Goal: Check status: Check status

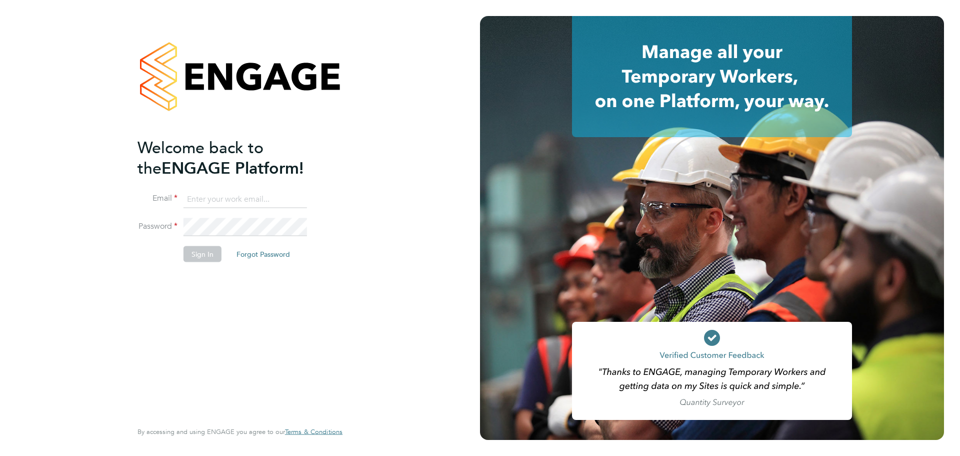
type input "[EMAIL_ADDRESS][DOMAIN_NAME]"
click at [199, 255] on button "Sign In" at bounding box center [203, 254] width 38 height 16
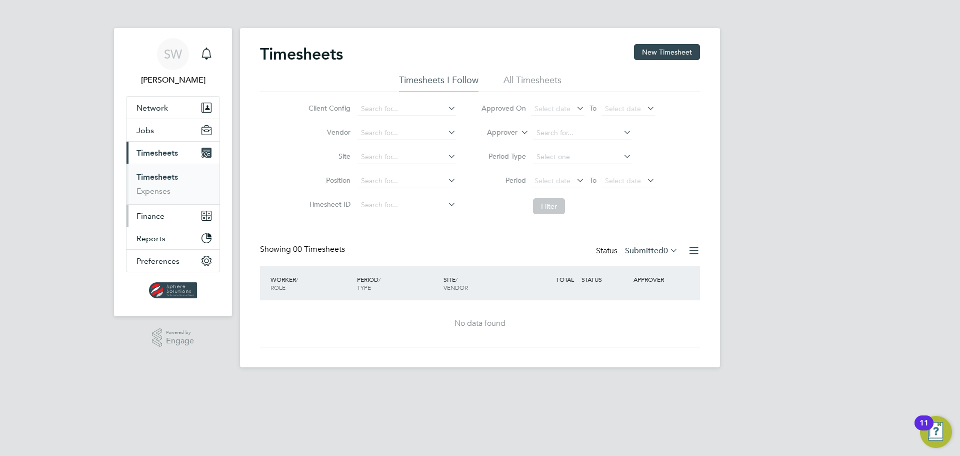
click at [152, 217] on span "Finance" at bounding box center [151, 216] width 28 height 10
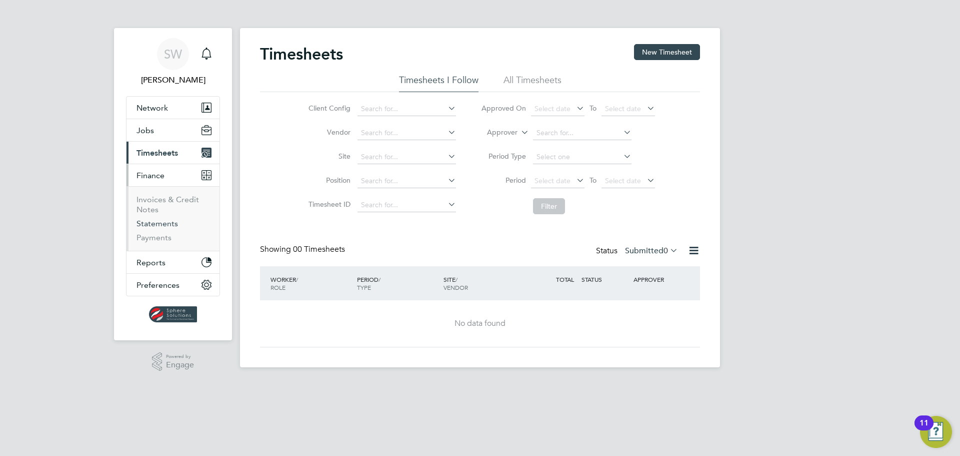
click at [145, 221] on link "Statements" at bounding box center [158, 224] width 42 height 10
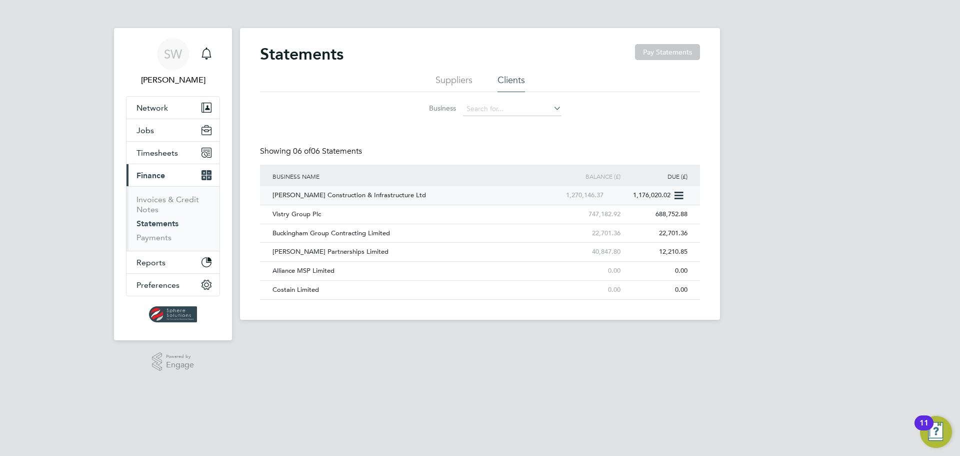
click at [295, 197] on div "[PERSON_NAME] Construction & Infrastructure Ltd" at bounding box center [404, 195] width 269 height 19
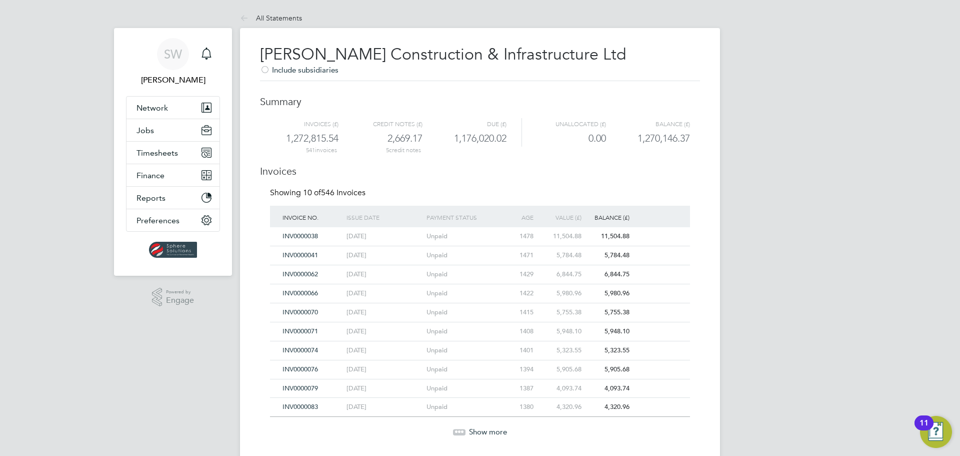
click at [475, 430] on span "Show more" at bounding box center [488, 432] width 38 height 10
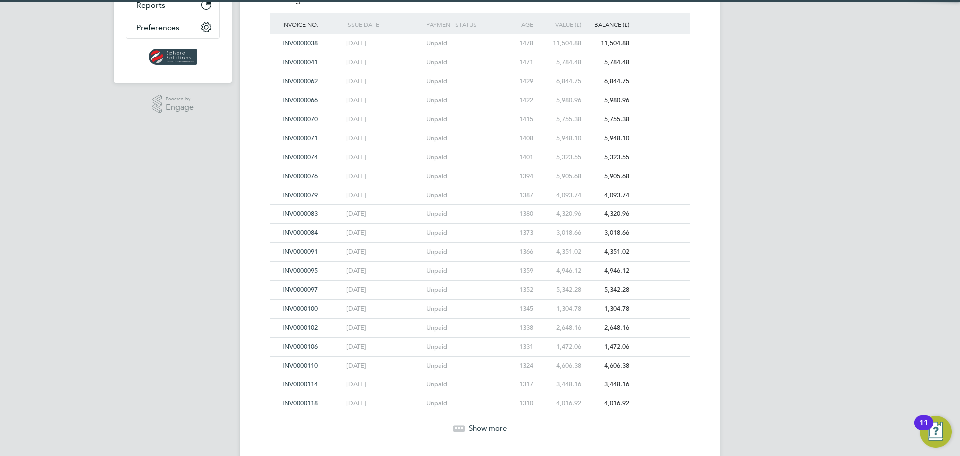
scroll to position [200, 0]
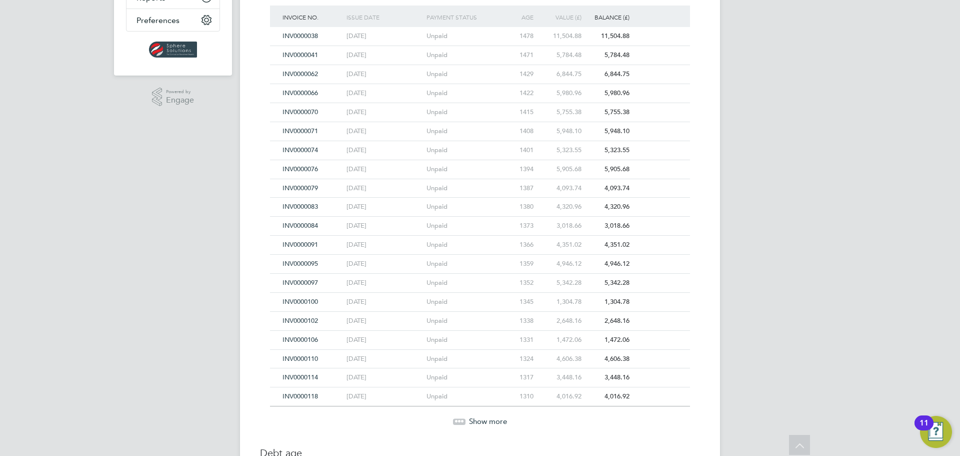
click at [477, 423] on span "Show more" at bounding box center [488, 421] width 38 height 10
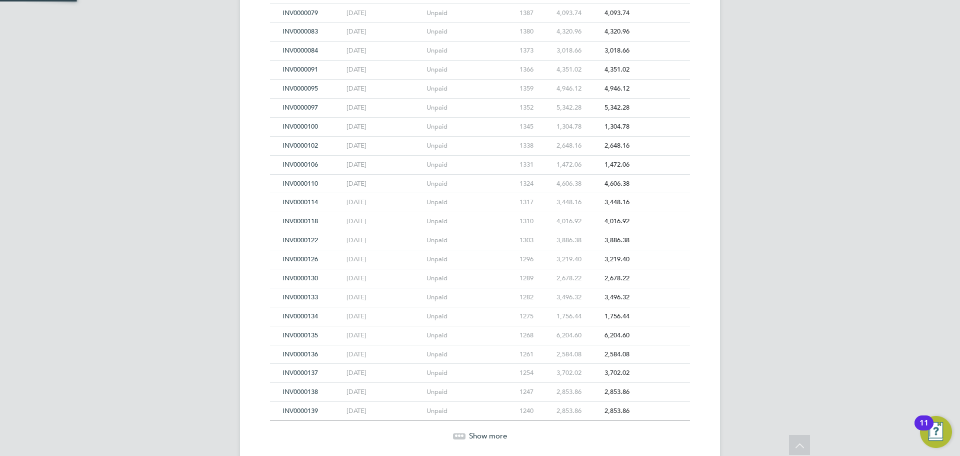
scroll to position [400, 0]
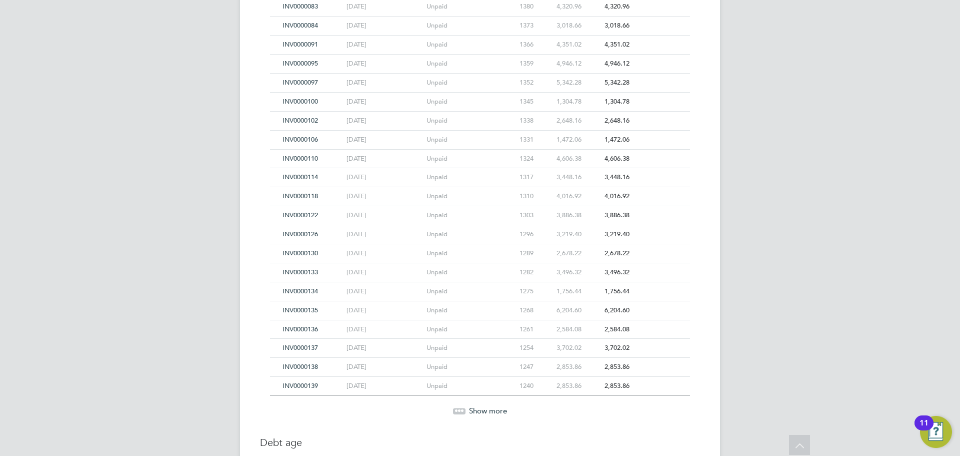
click at [480, 410] on span "Show more" at bounding box center [488, 411] width 38 height 10
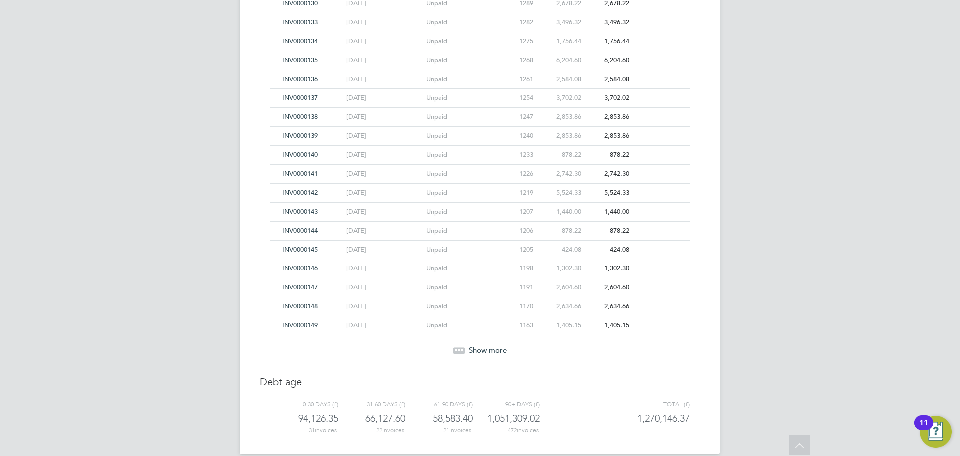
click at [487, 346] on span "Show more" at bounding box center [488, 350] width 38 height 10
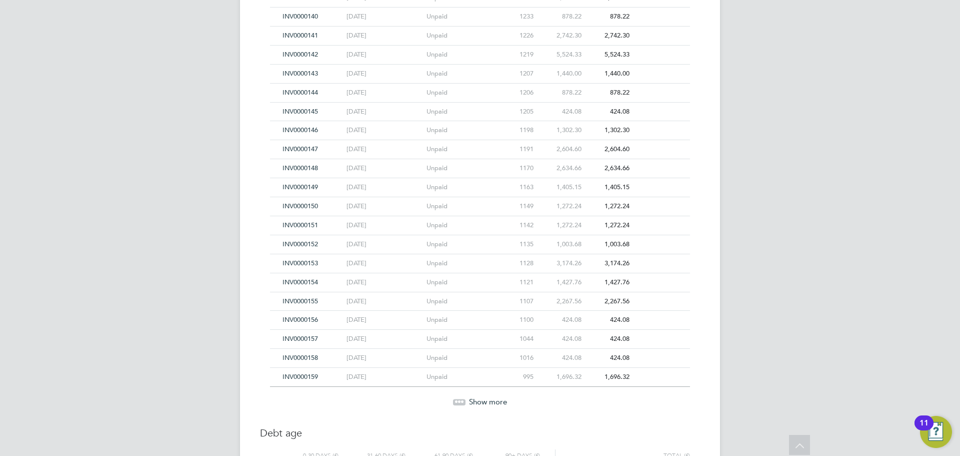
scroll to position [800, 0]
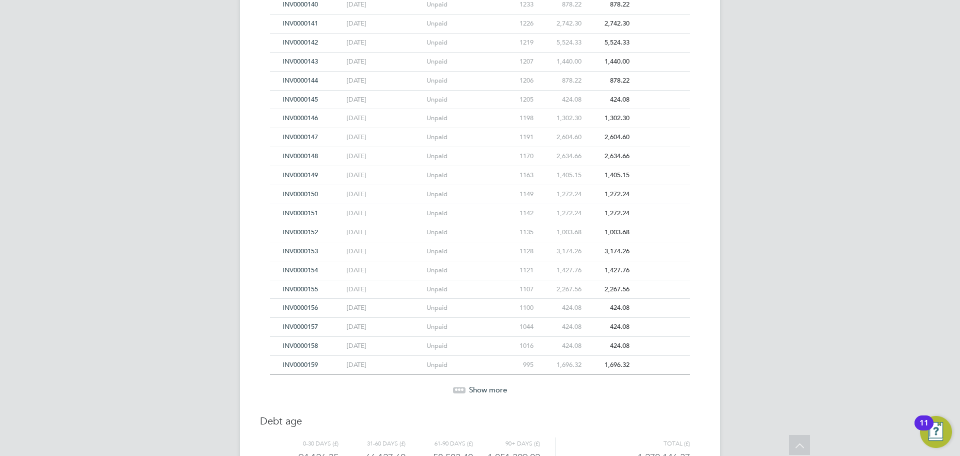
click at [477, 389] on span "Show more" at bounding box center [488, 390] width 38 height 10
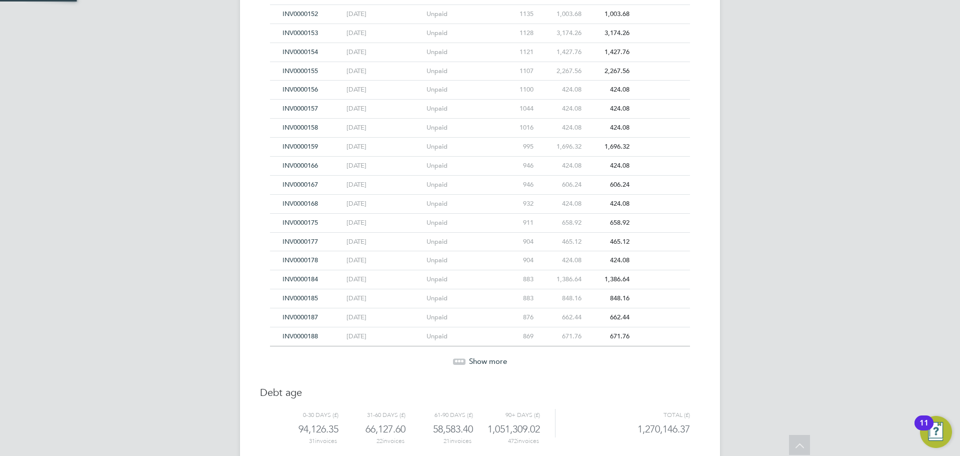
scroll to position [1044, 0]
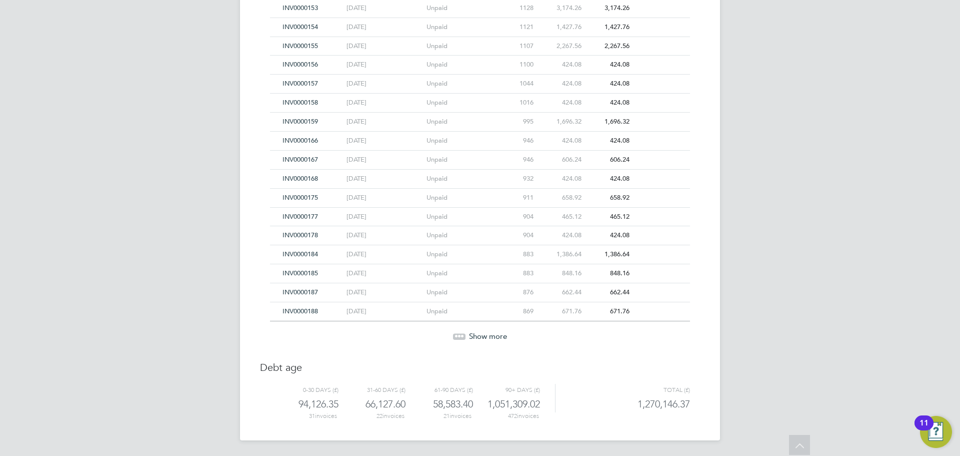
click at [476, 333] on span "Show more" at bounding box center [488, 336] width 38 height 10
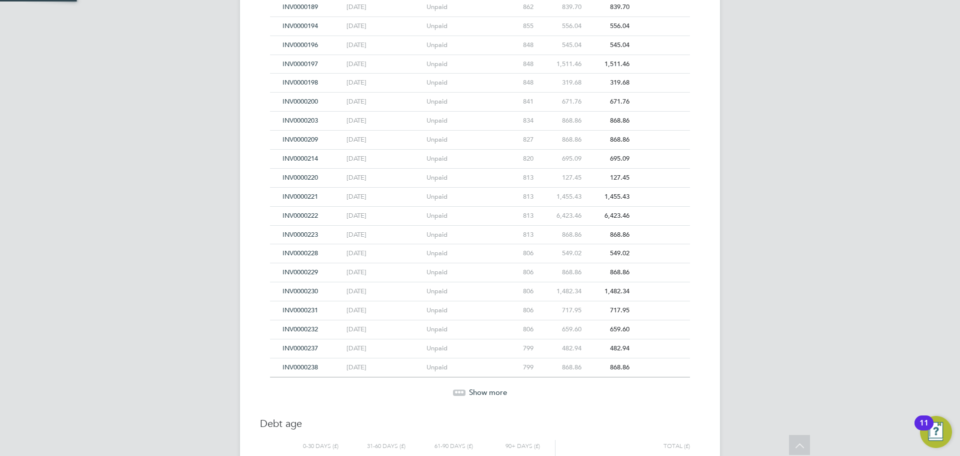
scroll to position [1423, 0]
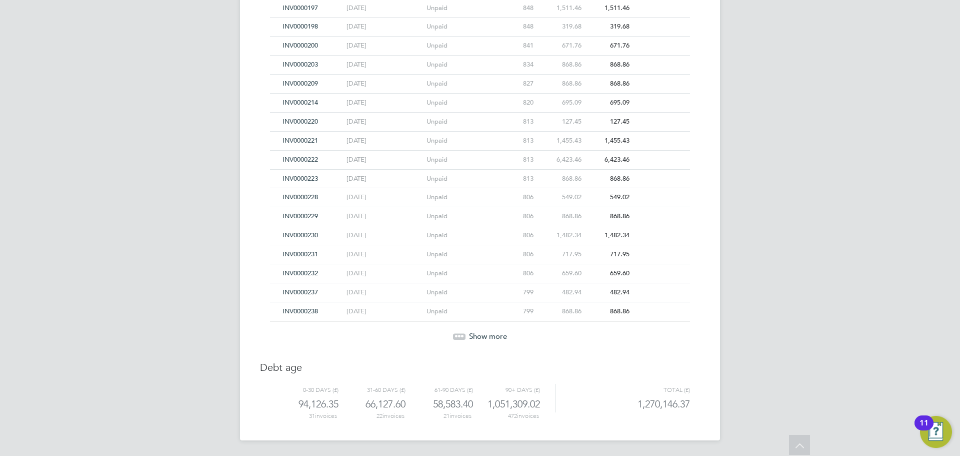
click at [476, 333] on span "Show more" at bounding box center [488, 336] width 38 height 10
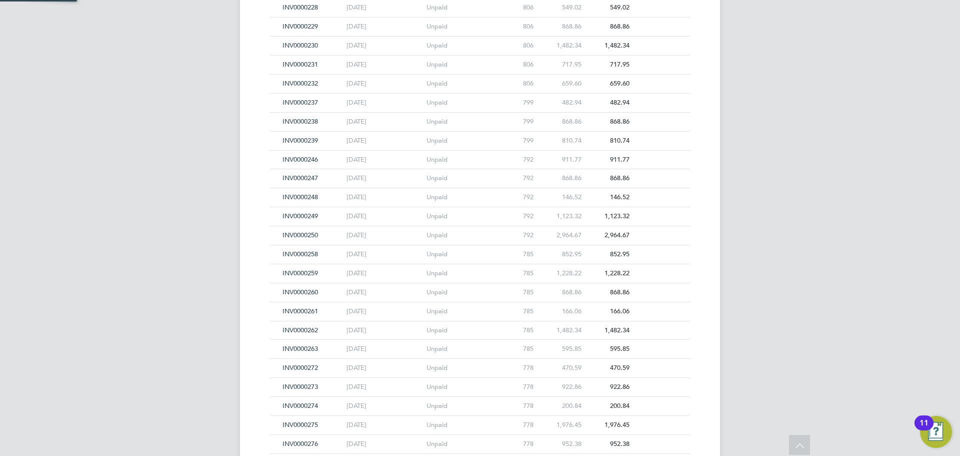
scroll to position [1802, 0]
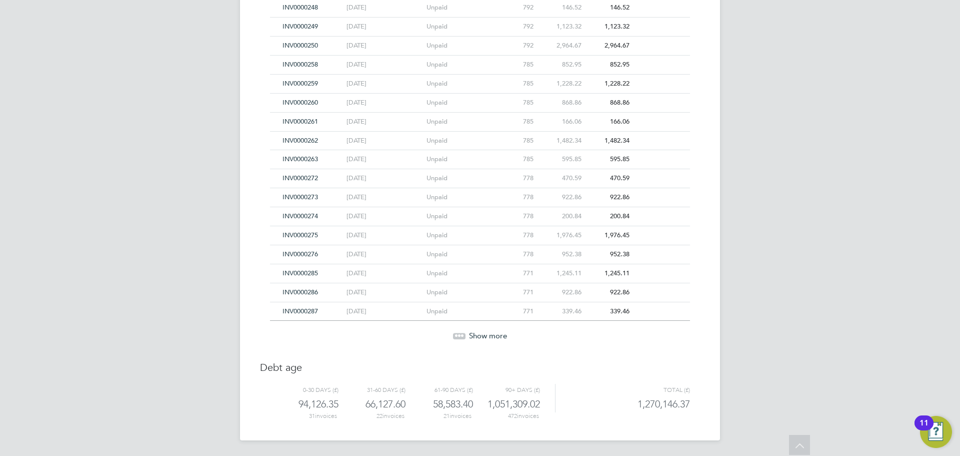
click at [476, 333] on span "Show more" at bounding box center [488, 336] width 38 height 10
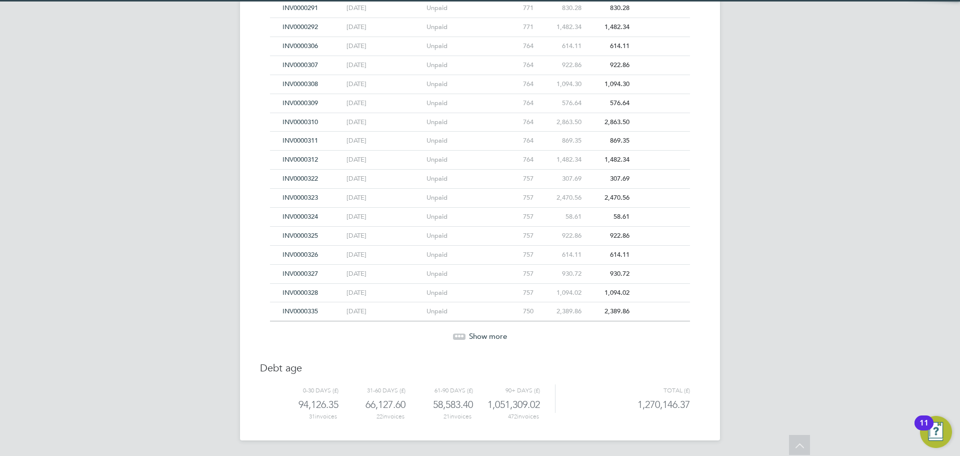
click at [476, 333] on span "Show more" at bounding box center [488, 336] width 38 height 10
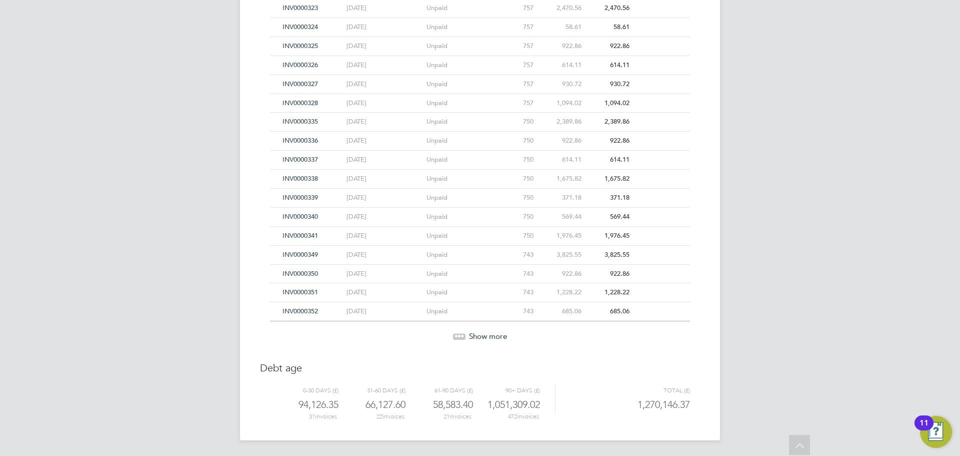
click at [476, 333] on span "Show more" at bounding box center [488, 336] width 38 height 10
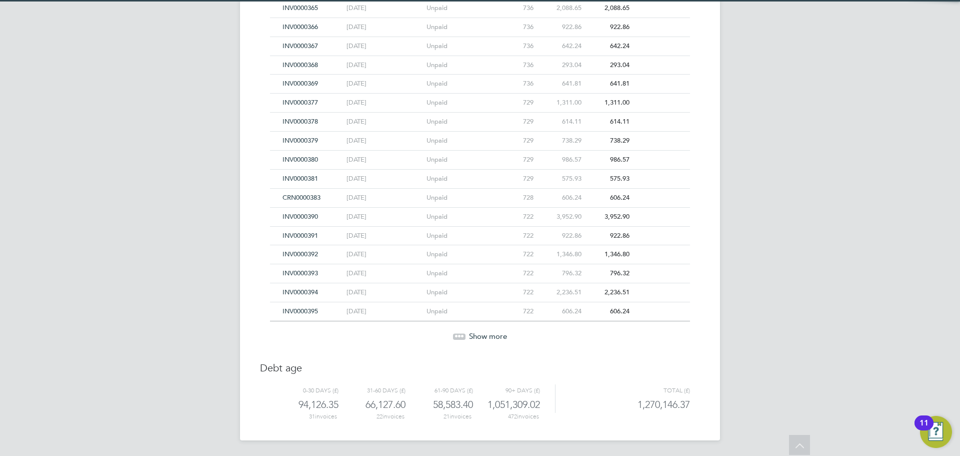
click at [476, 333] on span "Show more" at bounding box center [488, 336] width 38 height 10
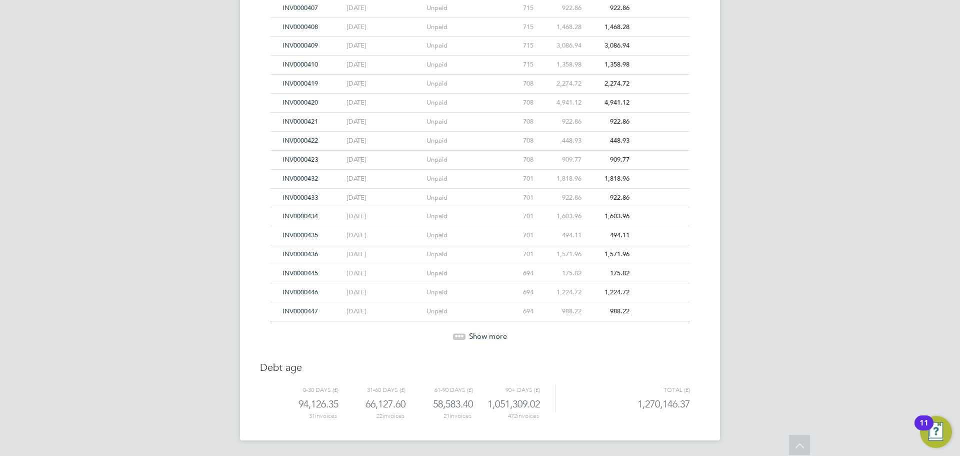
click at [476, 333] on span "Show more" at bounding box center [488, 336] width 38 height 10
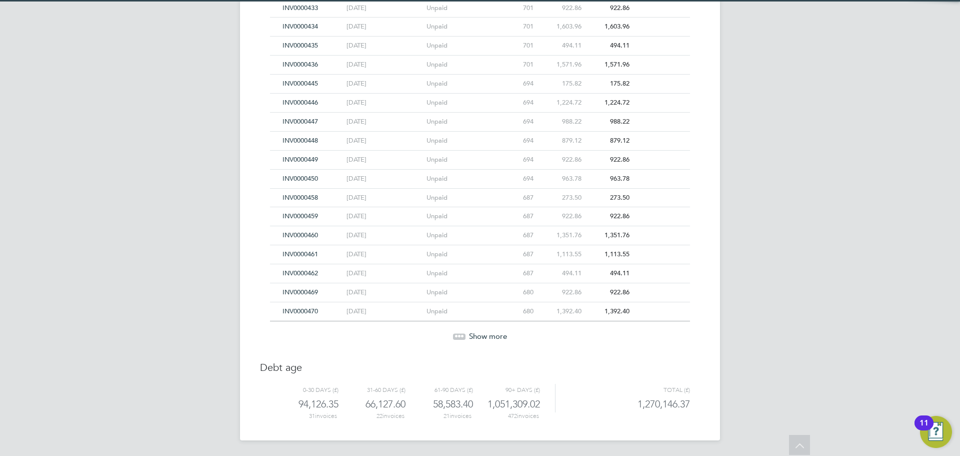
click at [476, 333] on span "Show more" at bounding box center [488, 336] width 38 height 10
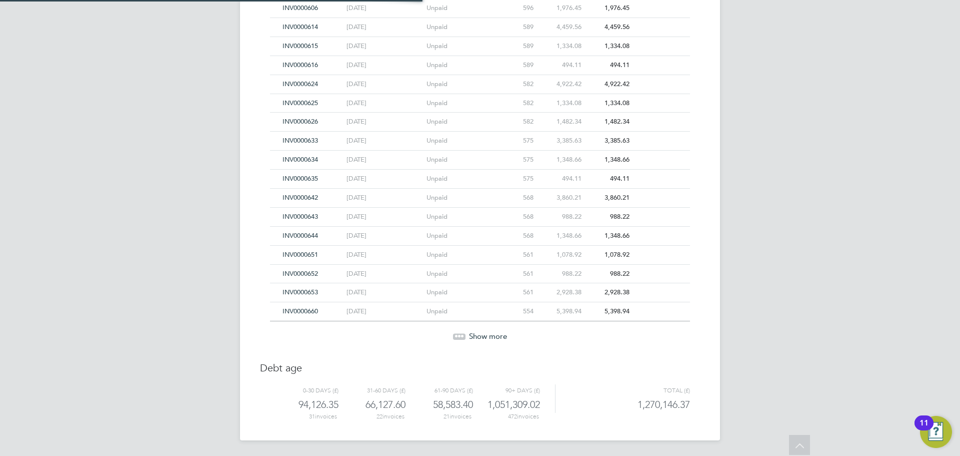
click at [476, 333] on span "Show more" at bounding box center [488, 336] width 38 height 10
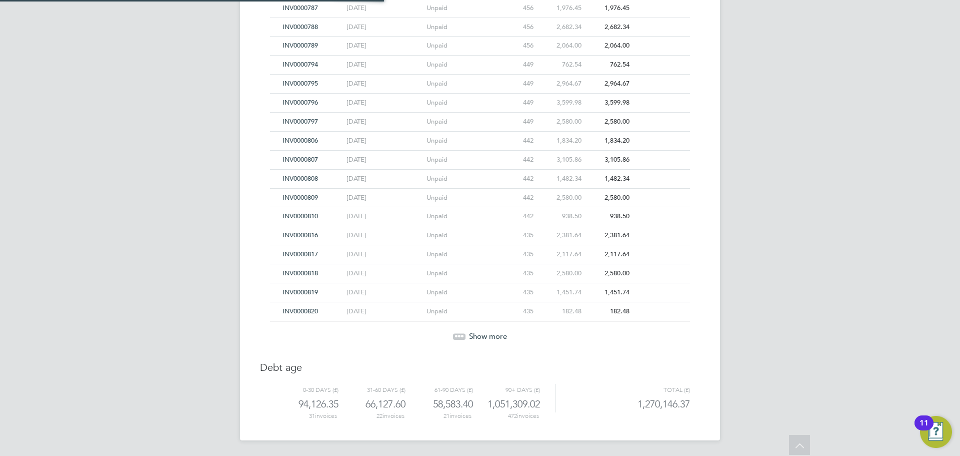
click at [476, 333] on span "Show more" at bounding box center [488, 336] width 38 height 10
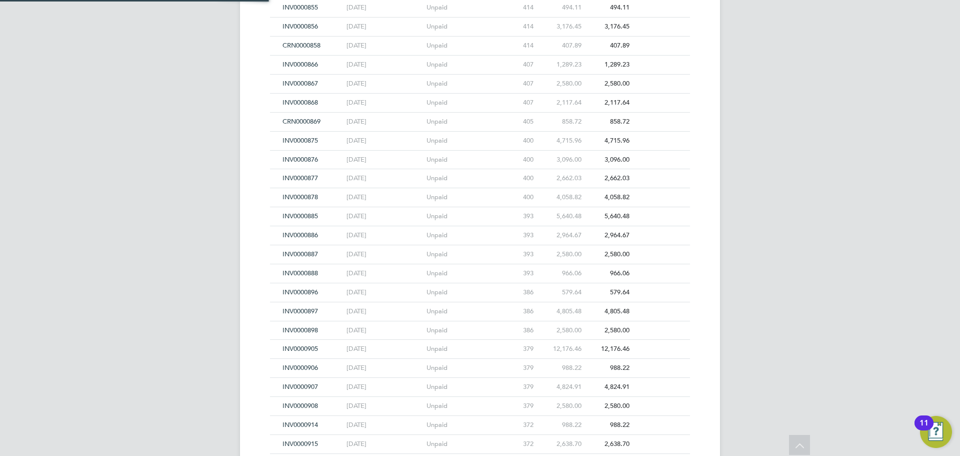
scroll to position [5972, 0]
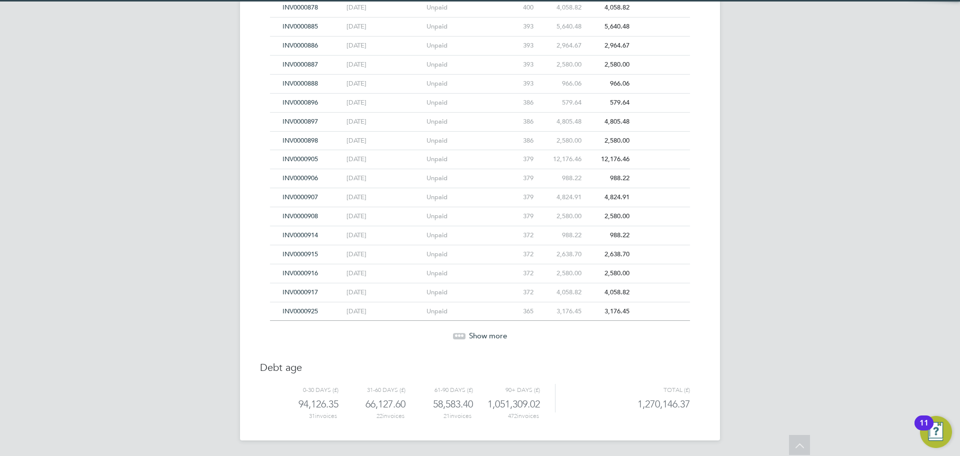
click at [476, 333] on span "Show more" at bounding box center [488, 336] width 38 height 10
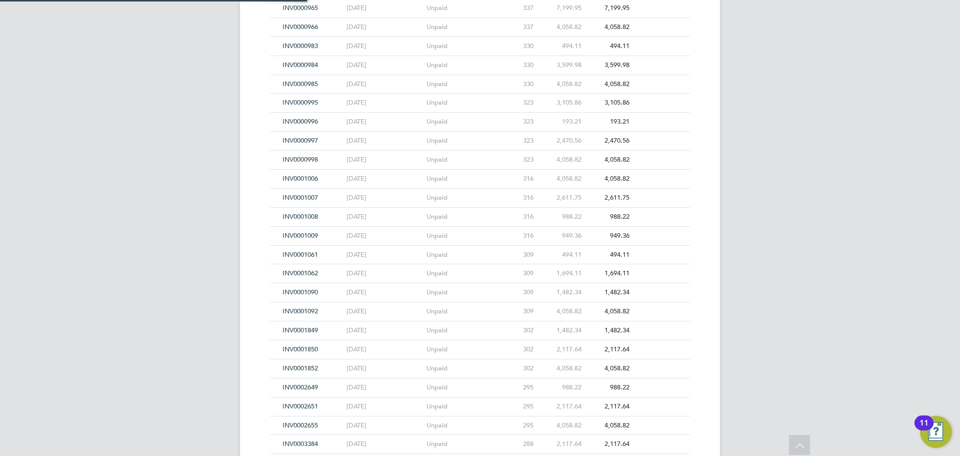
scroll to position [6730, 0]
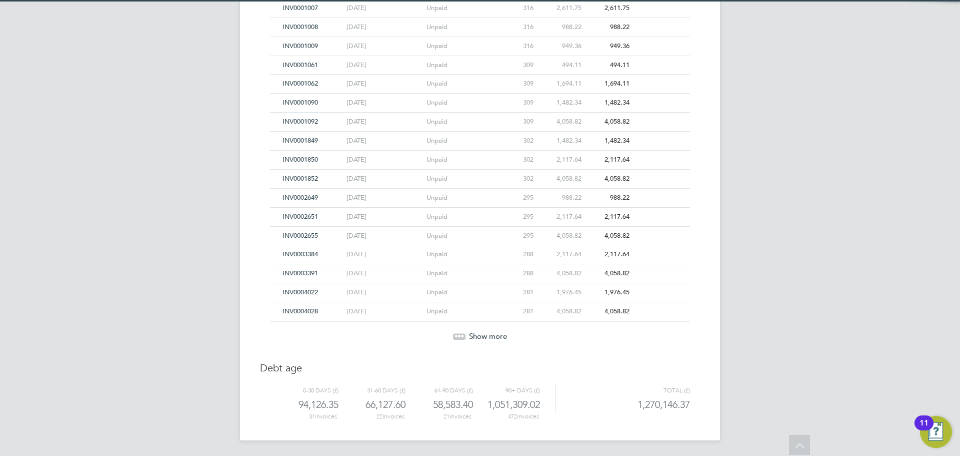
click at [476, 333] on span "Show more" at bounding box center [488, 336] width 38 height 10
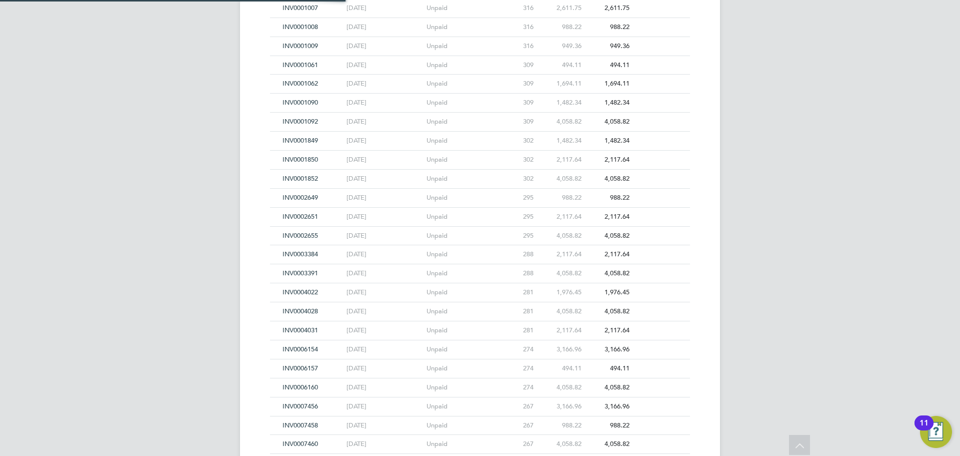
scroll to position [6920, 0]
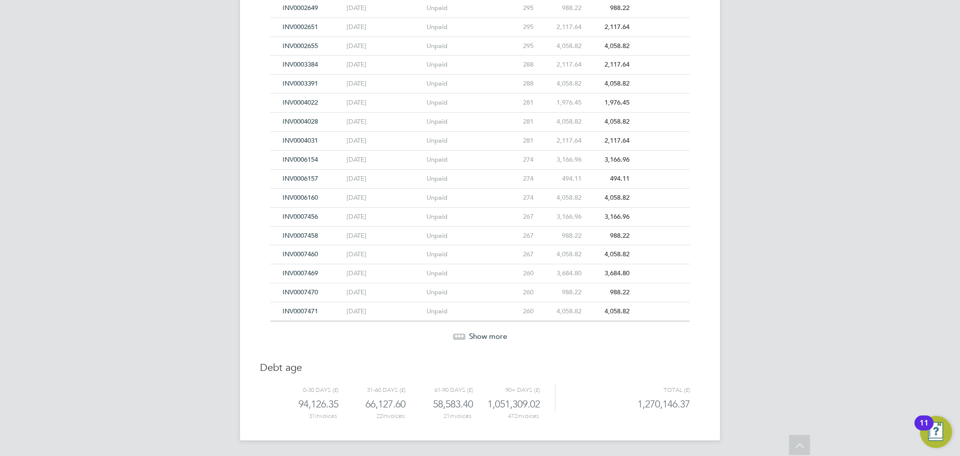
click at [476, 333] on span "Show more" at bounding box center [488, 336] width 38 height 10
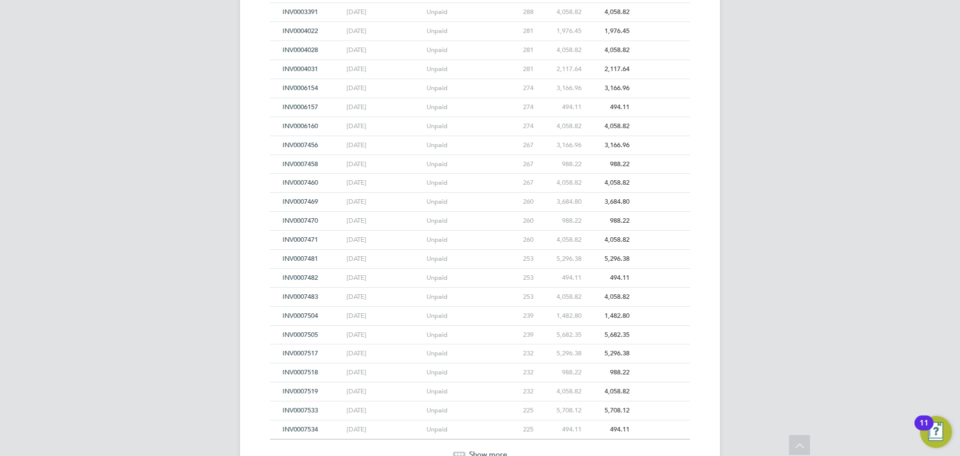
scroll to position [7109, 0]
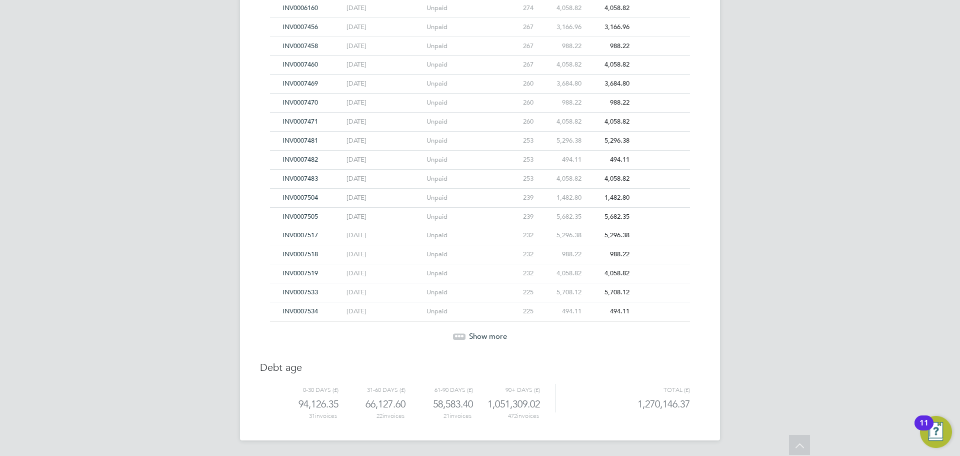
click at [476, 333] on span "Show more" at bounding box center [488, 336] width 38 height 10
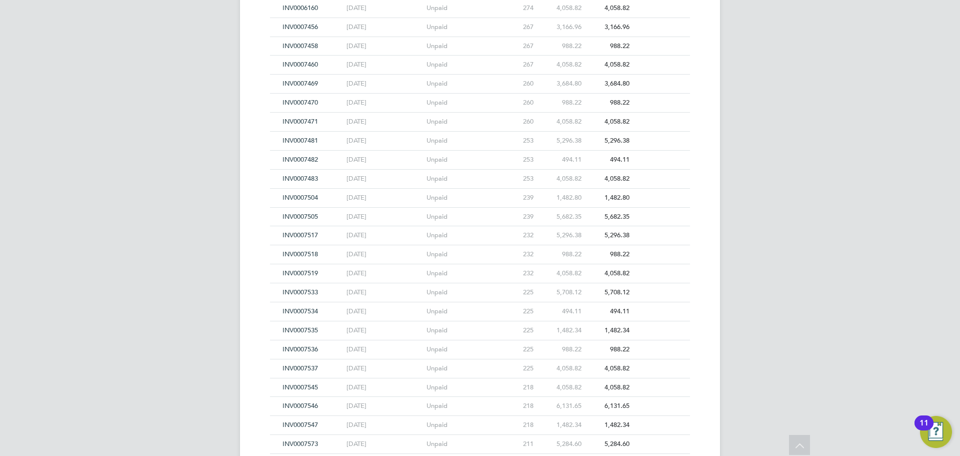
scroll to position [7299, 0]
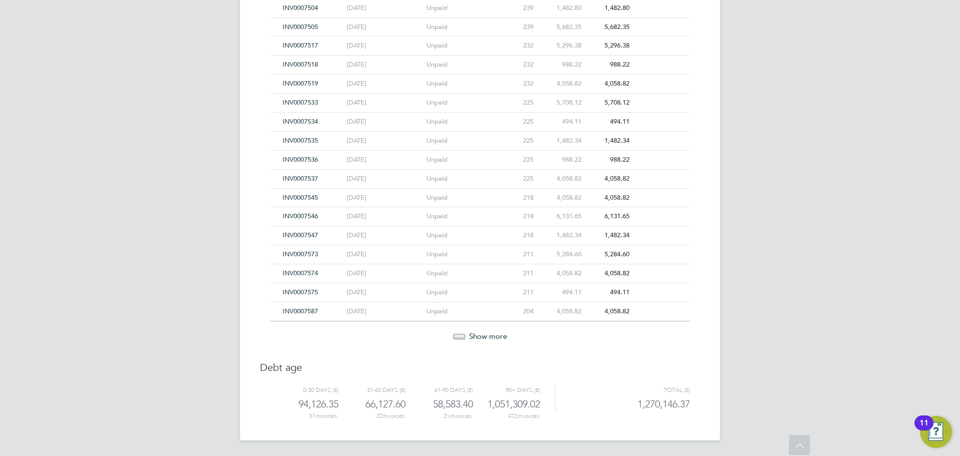
click at [476, 333] on span "Show more" at bounding box center [488, 336] width 38 height 10
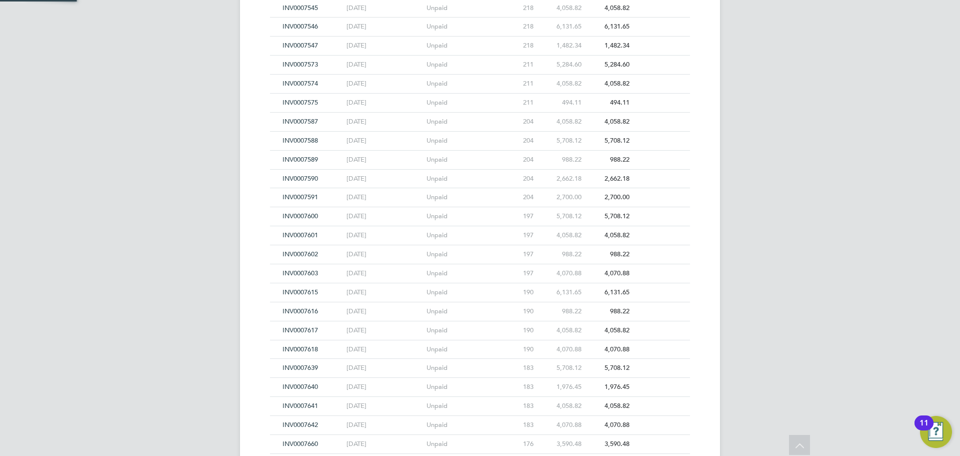
scroll to position [7678, 0]
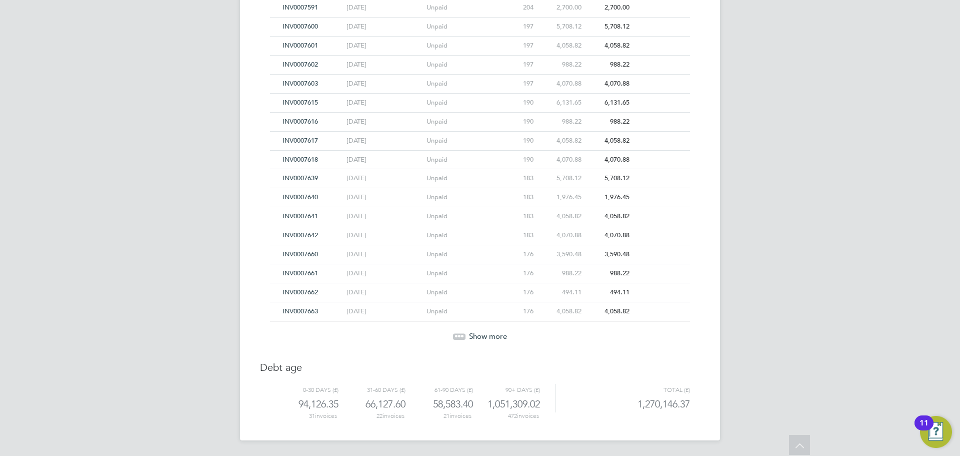
click at [476, 333] on span "Show more" at bounding box center [488, 336] width 38 height 10
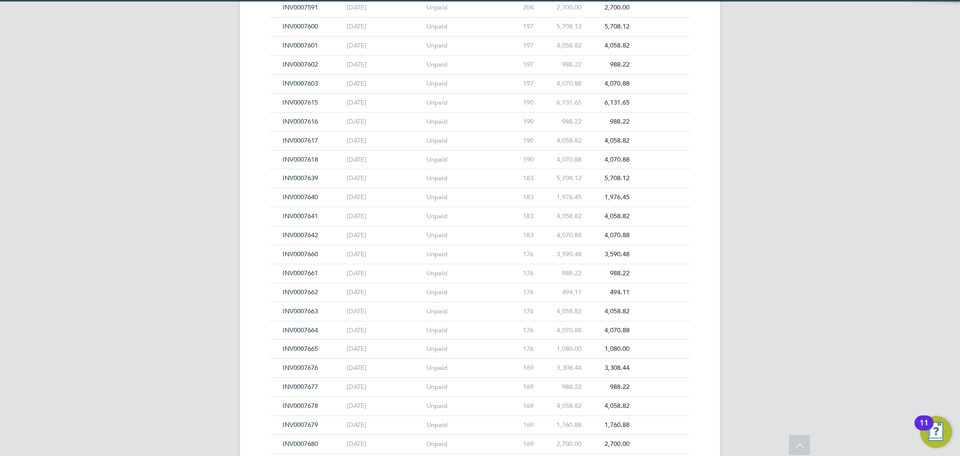
scroll to position [7867, 0]
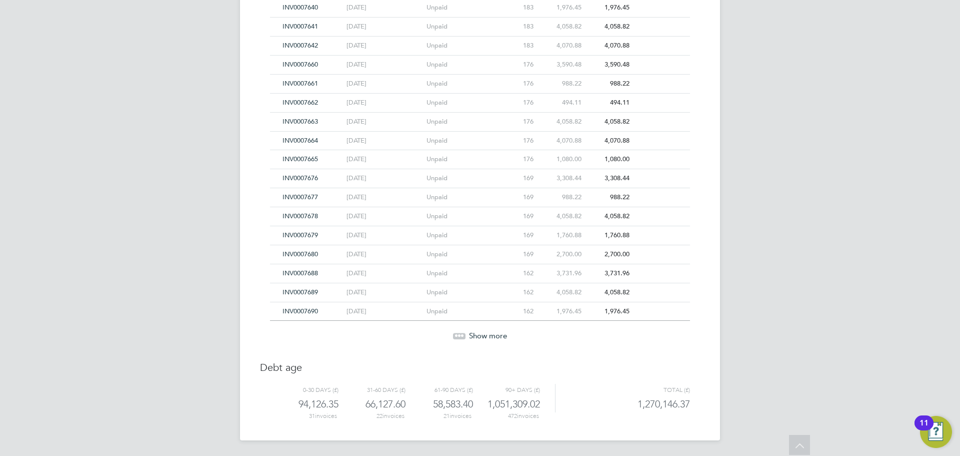
click at [476, 333] on span "Show more" at bounding box center [488, 336] width 38 height 10
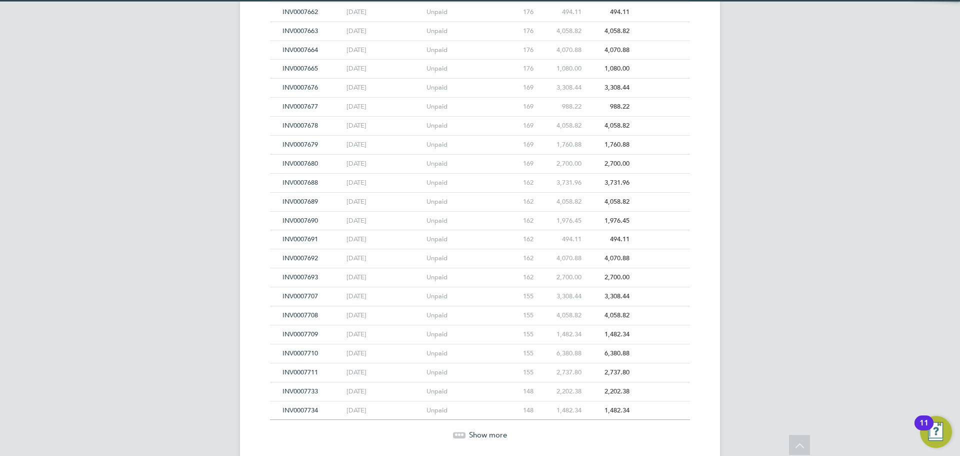
scroll to position [8057, 0]
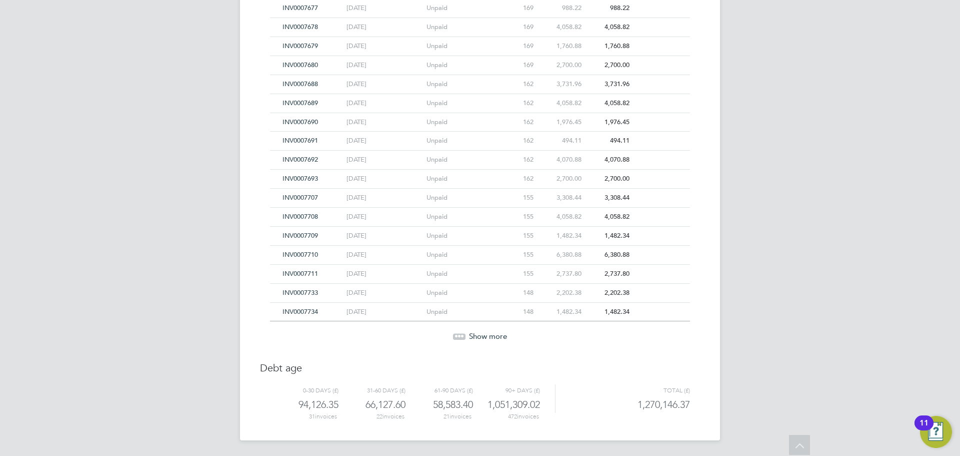
click at [474, 333] on span "Show more" at bounding box center [488, 336] width 38 height 10
click at [458, 336] on div at bounding box center [459, 336] width 13 height 6
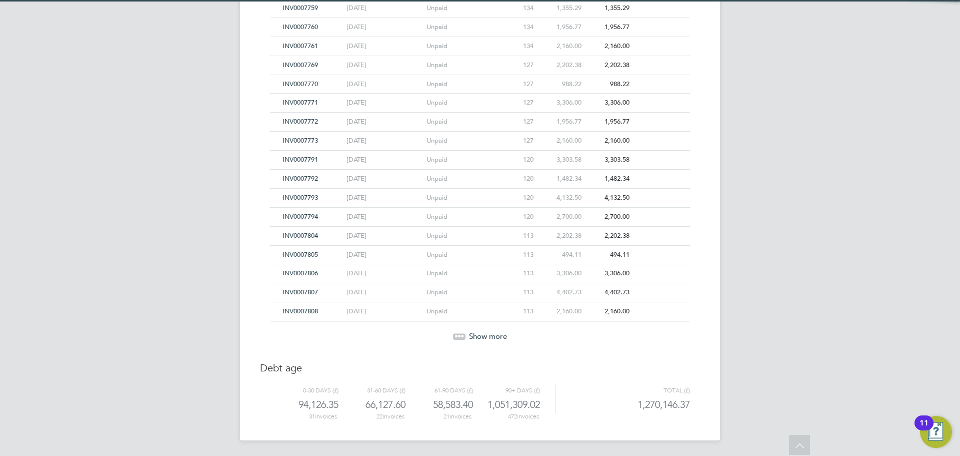
click at [458, 336] on div at bounding box center [459, 336] width 13 height 6
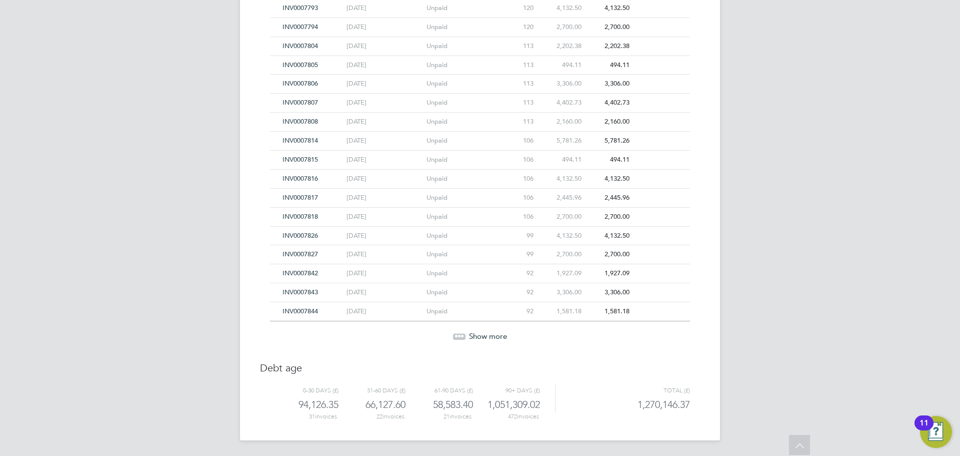
click at [458, 336] on div at bounding box center [459, 336] width 13 height 6
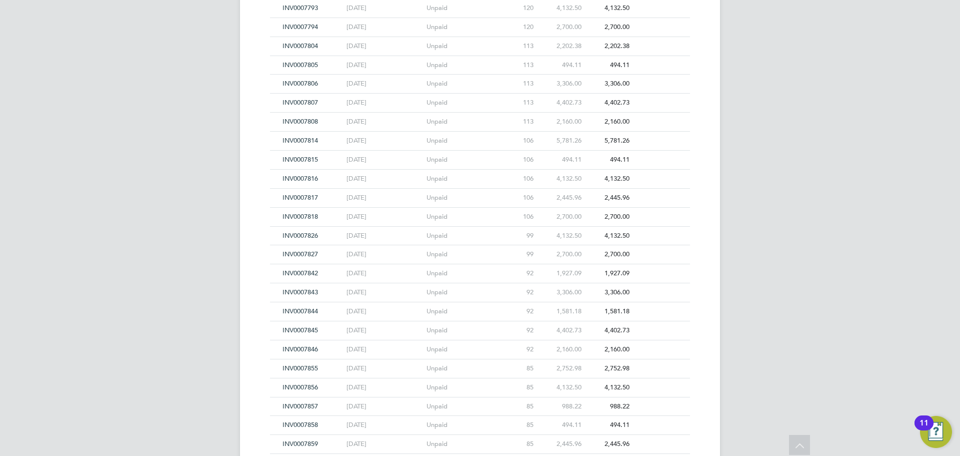
scroll to position [9005, 0]
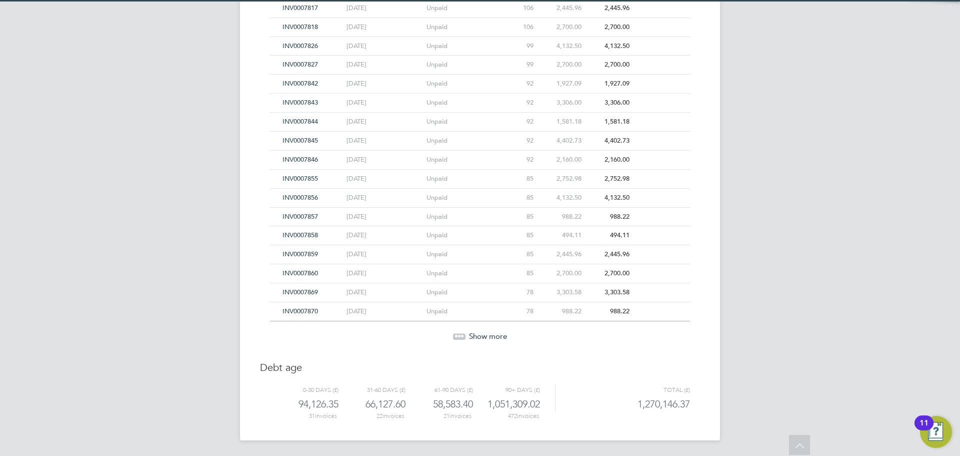
click at [458, 336] on div at bounding box center [459, 336] width 13 height 6
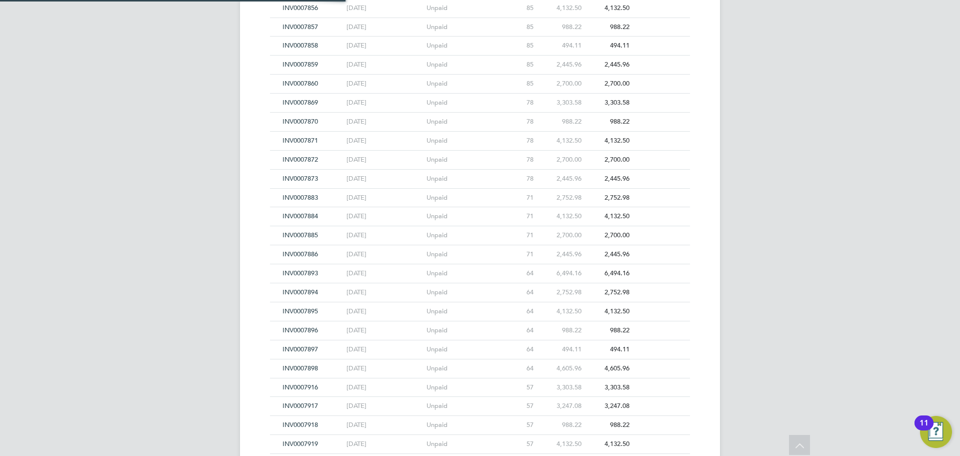
scroll to position [9384, 0]
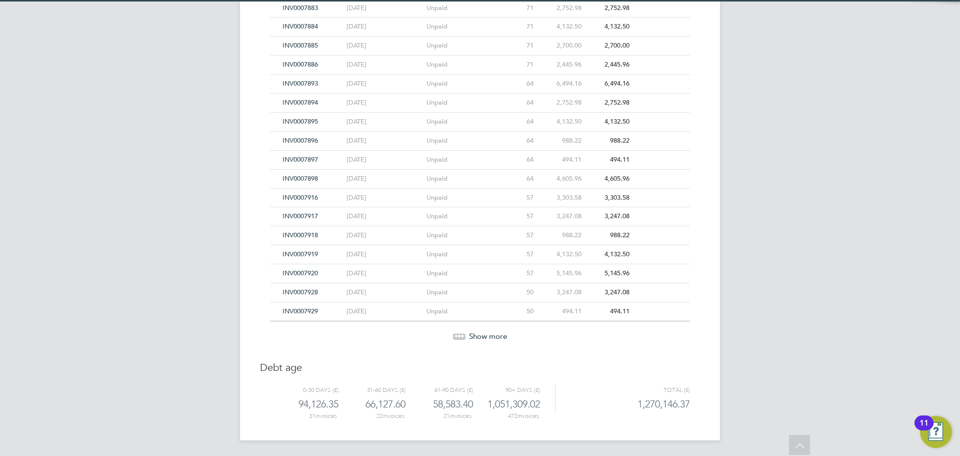
click at [458, 336] on div at bounding box center [459, 336] width 13 height 6
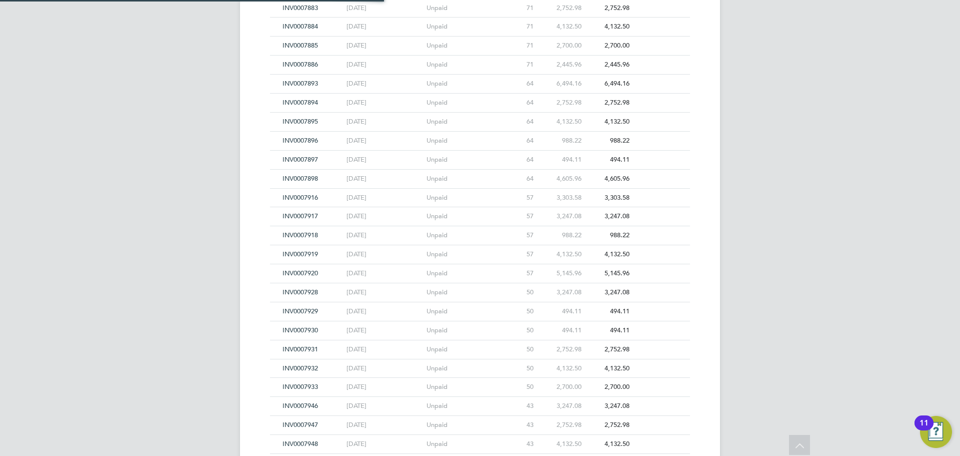
scroll to position [9534, 0]
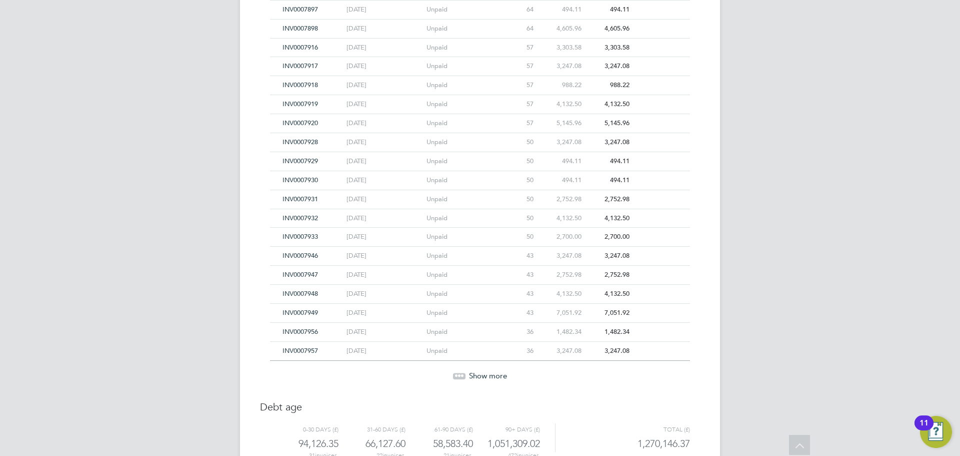
click at [466, 373] on div "Show more" at bounding box center [480, 376] width 430 height 10
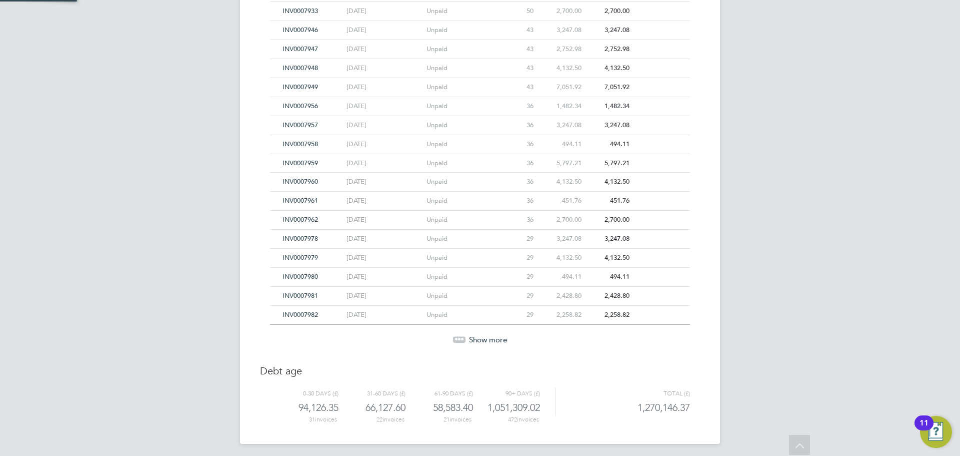
scroll to position [9763, 0]
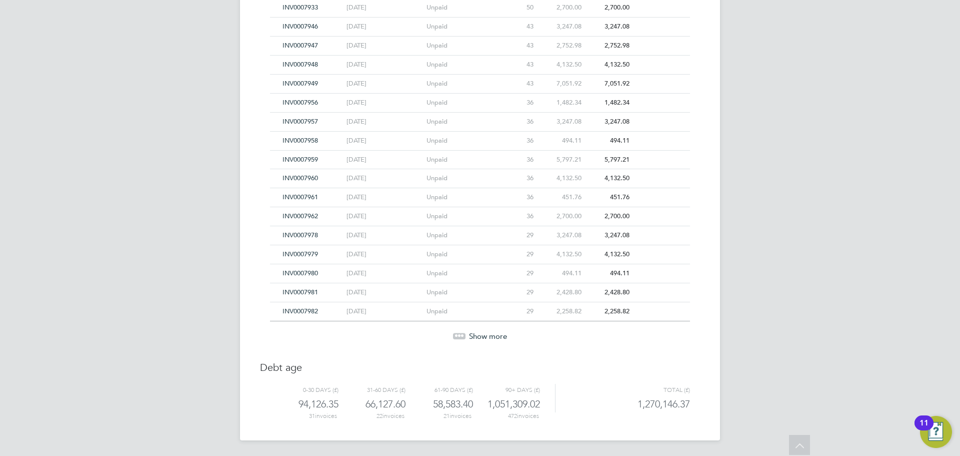
click at [471, 337] on span "Show more" at bounding box center [488, 336] width 38 height 10
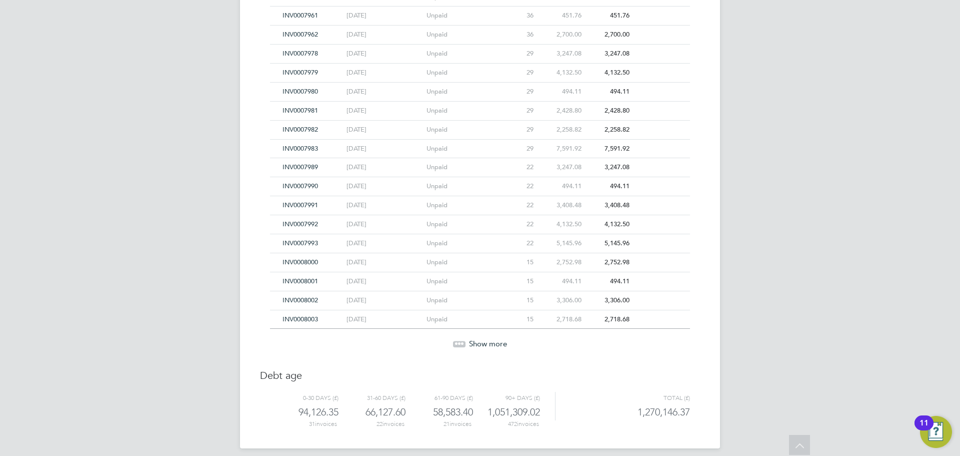
scroll to position [9953, 0]
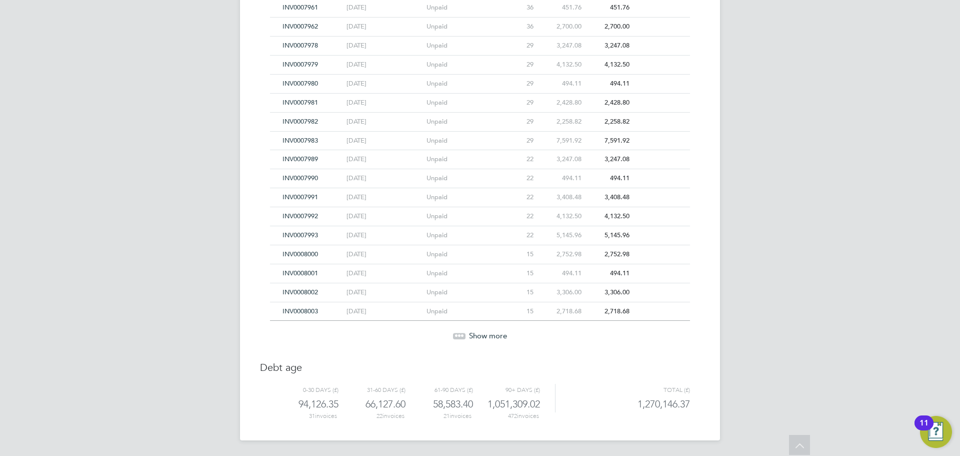
click at [471, 337] on span "Show more" at bounding box center [488, 336] width 38 height 10
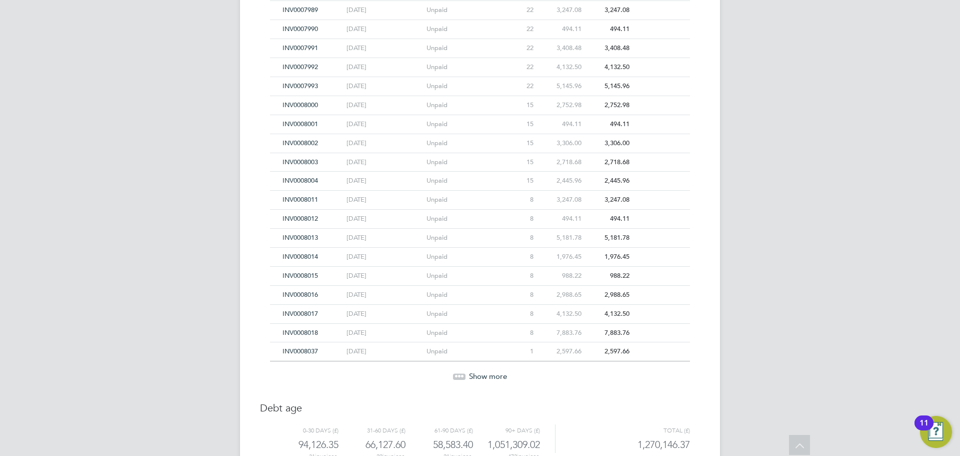
scroll to position [10103, 0]
click at [466, 372] on div "Show more" at bounding box center [480, 375] width 430 height 10
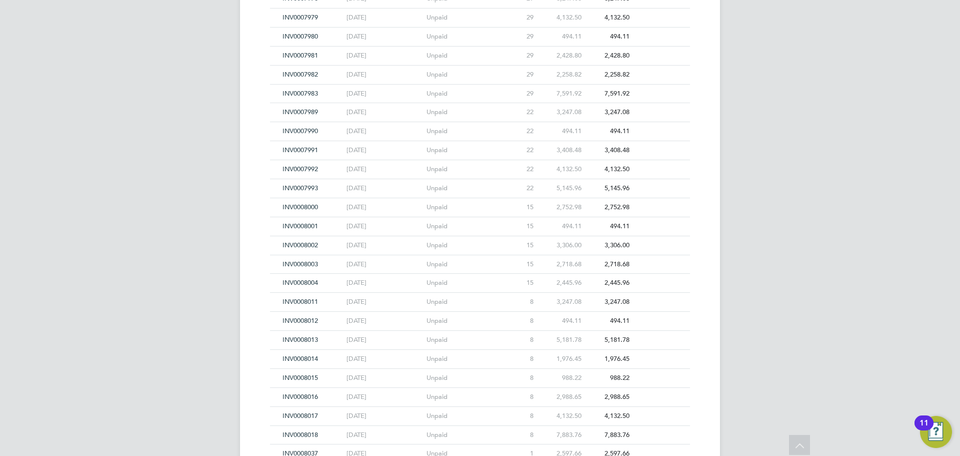
scroll to position [9926, 0]
click at [294, 94] on span "INV0007979" at bounding box center [301, 91] width 36 height 9
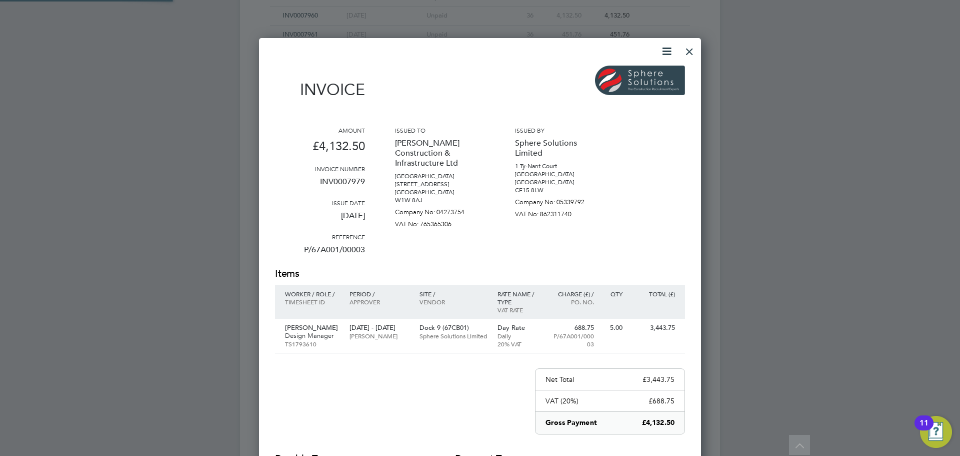
scroll to position [523, 443]
click at [693, 56] on div at bounding box center [690, 49] width 18 height 18
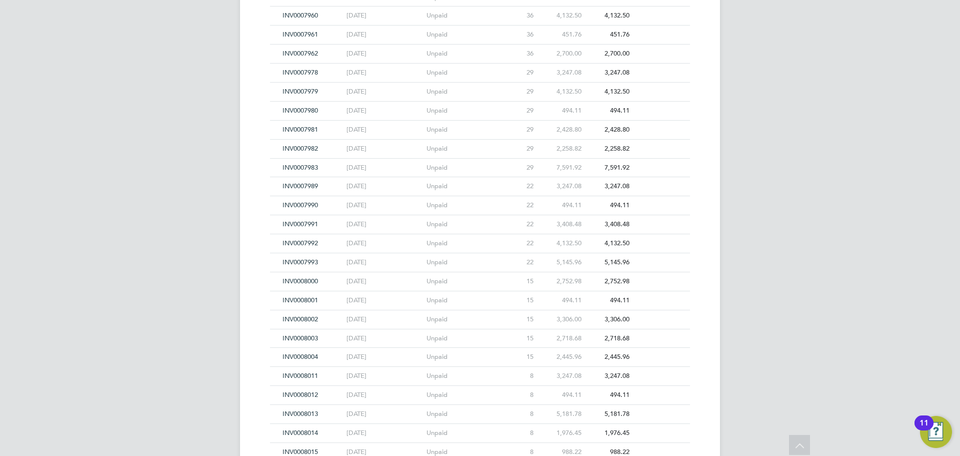
click at [289, 109] on span "INV0007980" at bounding box center [301, 110] width 36 height 9
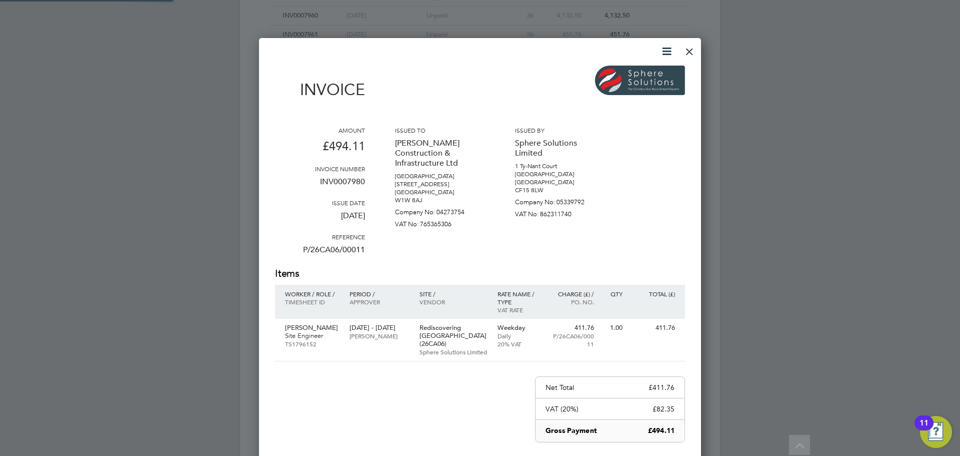
scroll to position [531, 443]
click at [692, 53] on div at bounding box center [690, 49] width 18 height 18
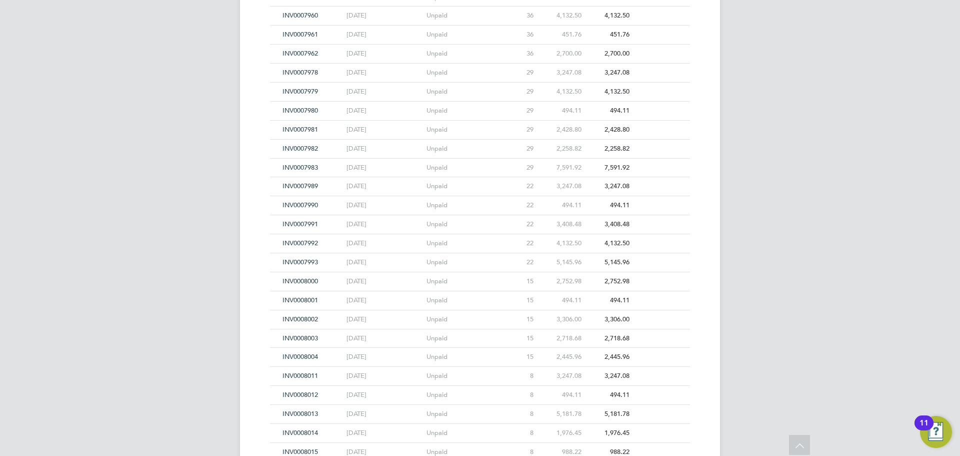
click at [303, 147] on span "INV0007982" at bounding box center [301, 148] width 36 height 9
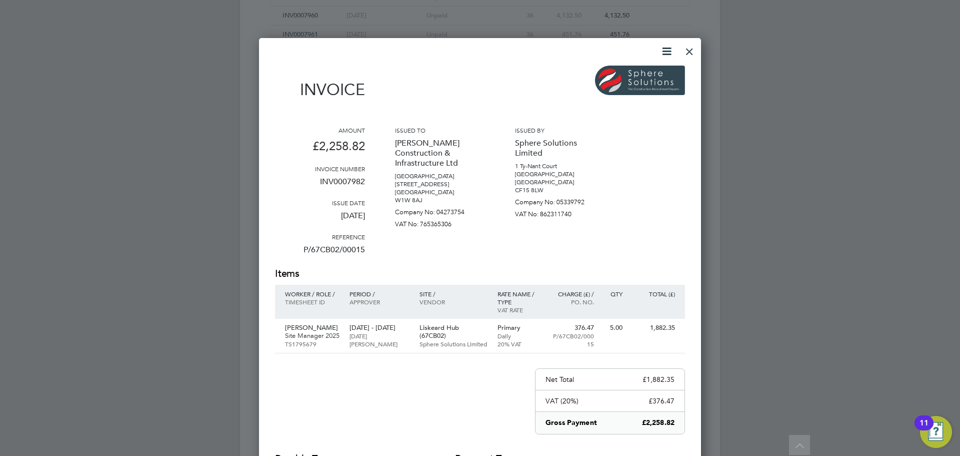
click at [679, 53] on div "Invoice Amount £2,258.82 Invoice number INV0007982 Issue date [DATE] Reference …" at bounding box center [480, 294] width 410 height 499
click at [681, 52] on div at bounding box center [690, 49] width 18 height 18
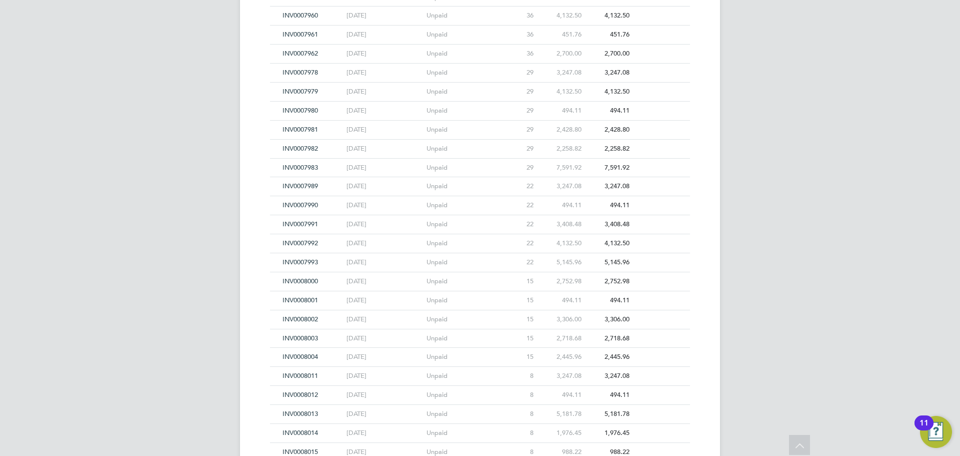
click at [302, 71] on span "INV0007978" at bounding box center [301, 72] width 36 height 9
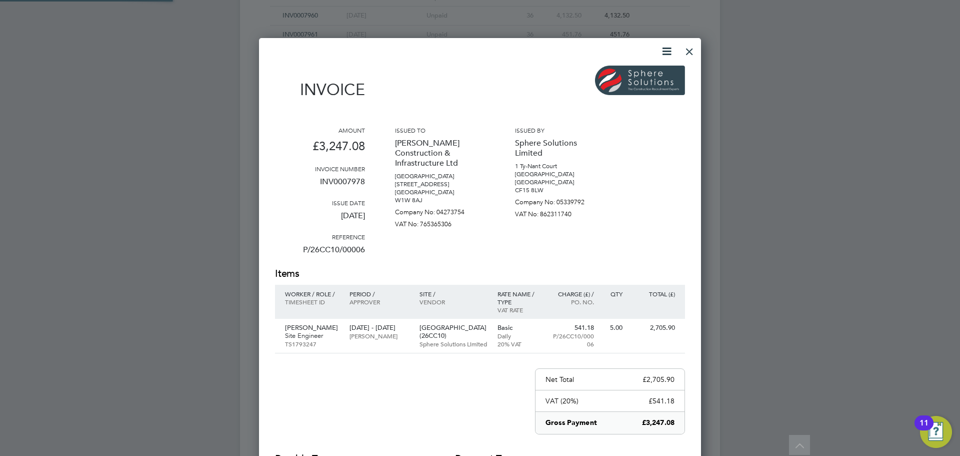
scroll to position [523, 443]
